Goal: Information Seeking & Learning: Learn about a topic

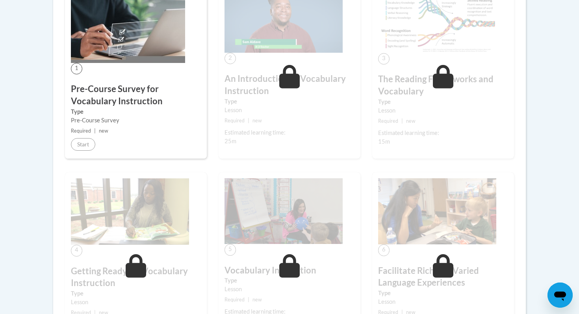
scroll to position [249, 0]
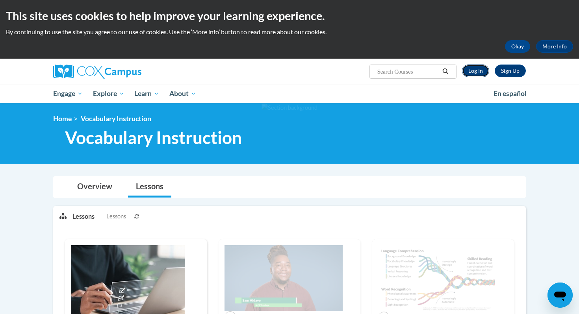
click at [478, 71] on link "Log In" at bounding box center [475, 71] width 27 height 13
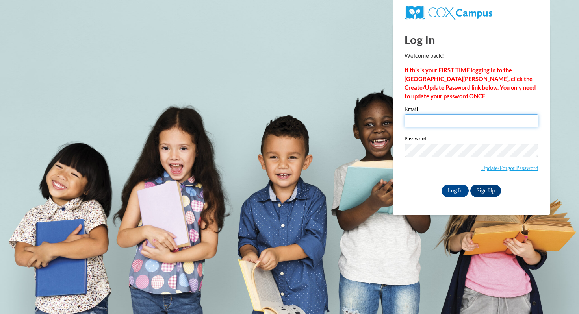
click at [427, 121] on input "Email" at bounding box center [471, 120] width 134 height 13
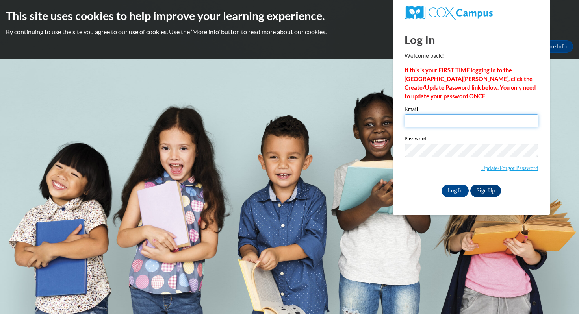
type input "sacosta@waukesha.k12.wi.us"
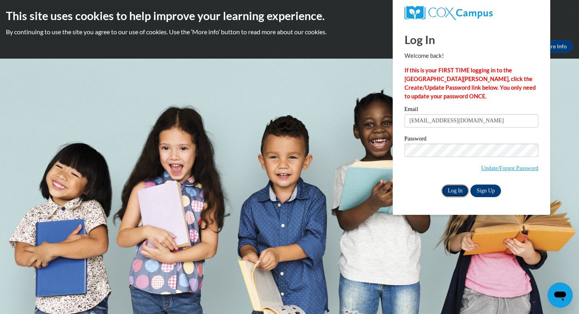
click at [456, 192] on input "Log In" at bounding box center [455, 191] width 28 height 13
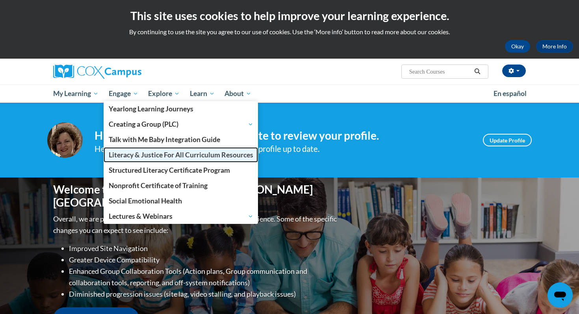
click at [142, 155] on span "Literacy & Justice For All Curriculum Resources" at bounding box center [181, 155] width 144 height 8
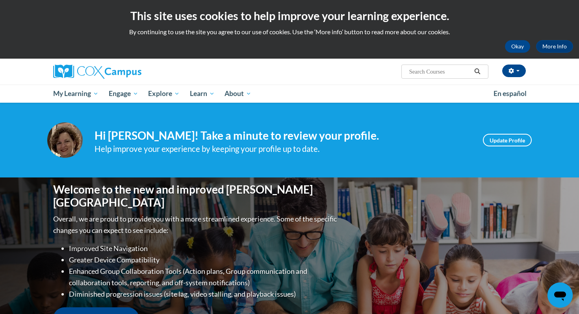
click at [256, 254] on li "Greater Device Compatibility" at bounding box center [204, 259] width 270 height 11
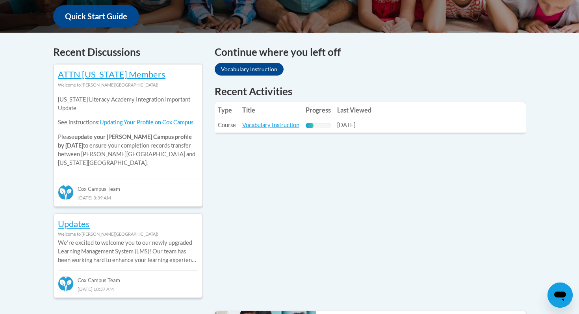
scroll to position [304, 0]
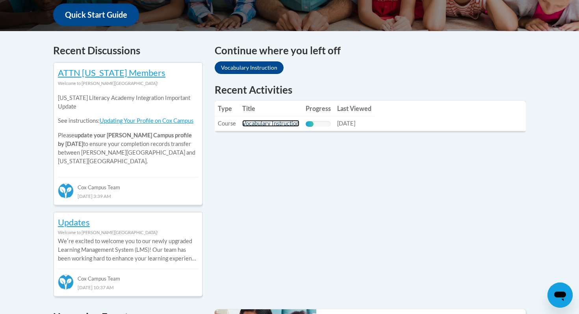
click at [264, 124] on link "Vocabulary Instruction" at bounding box center [270, 123] width 57 height 7
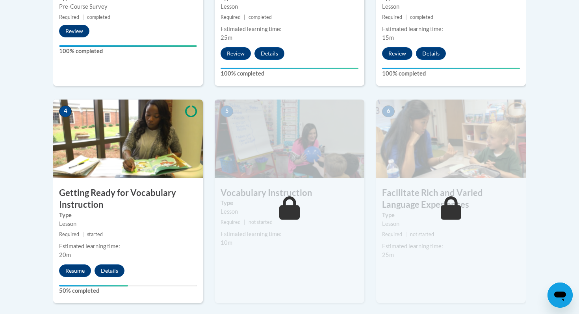
scroll to position [391, 0]
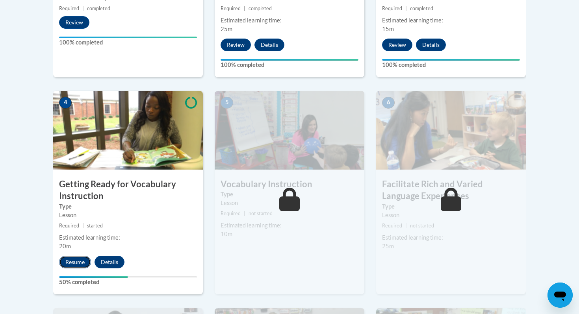
click at [72, 261] on button "Resume" at bounding box center [75, 262] width 32 height 13
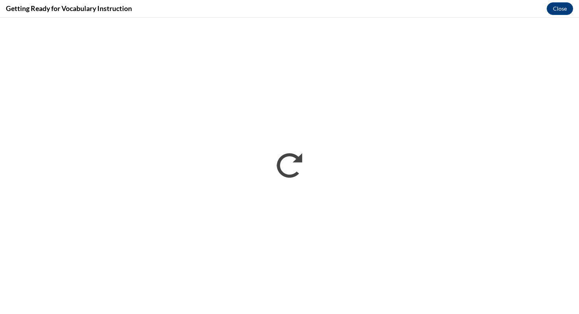
scroll to position [0, 0]
